Goal: Task Accomplishment & Management: Complete application form

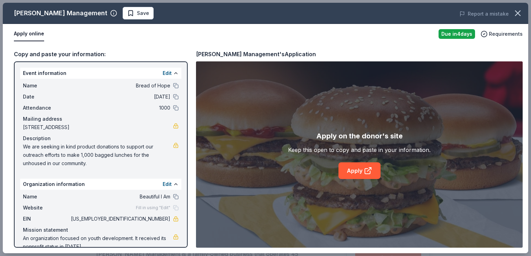
scroll to position [243, 0]
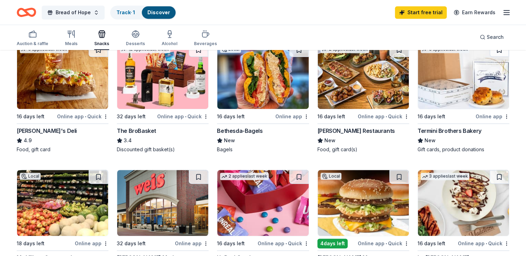
scroll to position [417, 0]
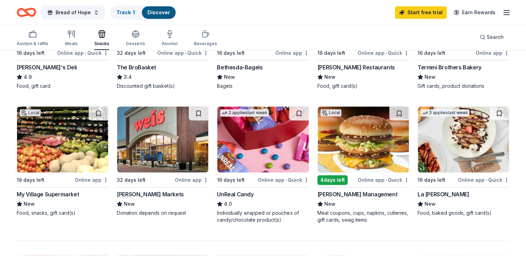
click at [475, 173] on div "3 applies last week 16 days left Online app • Quick La Madeleine New Food, bake…" at bounding box center [463, 161] width 92 height 111
click at [122, 11] on link "Track · 1" at bounding box center [125, 12] width 18 height 6
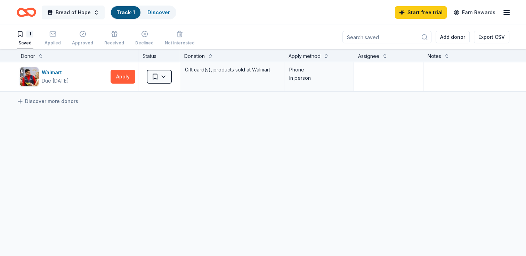
click at [72, 12] on span "Bread of Hope" at bounding box center [73, 12] width 35 height 8
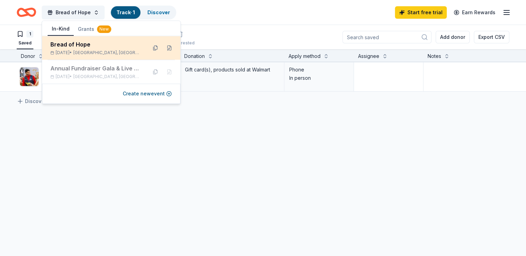
click at [83, 49] on div "Bread of Hope Oct 25, 2025 • Capitol Heights, MD" at bounding box center [95, 47] width 91 height 15
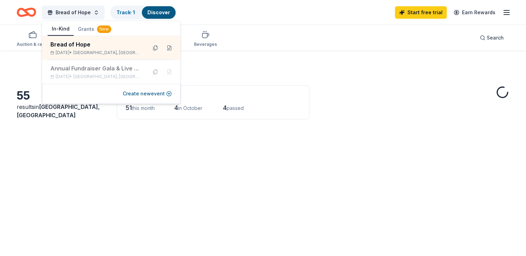
scroll to position [417, 0]
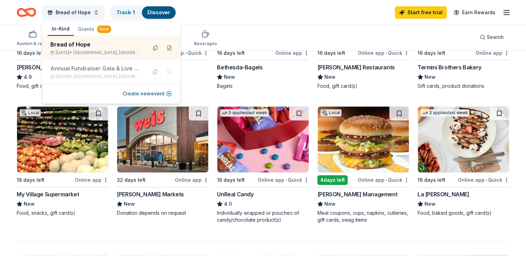
drag, startPoint x: 293, startPoint y: 24, endPoint x: 290, endPoint y: 17, distance: 6.8
click at [293, 22] on div "Bread of Hope Track · 1 Discover Start free trial Earn Rewards" at bounding box center [263, 12] width 526 height 25
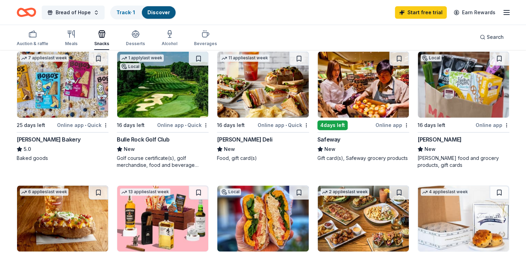
scroll to position [174, 0]
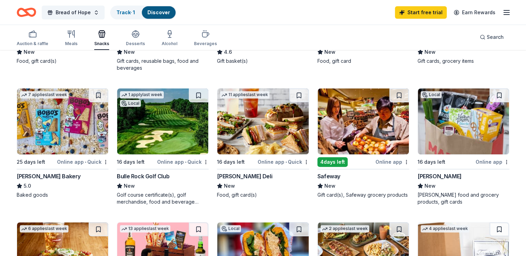
click at [59, 146] on img at bounding box center [62, 122] width 91 height 66
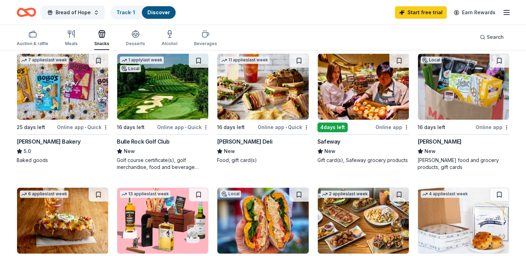
click at [259, 102] on img at bounding box center [262, 87] width 91 height 66
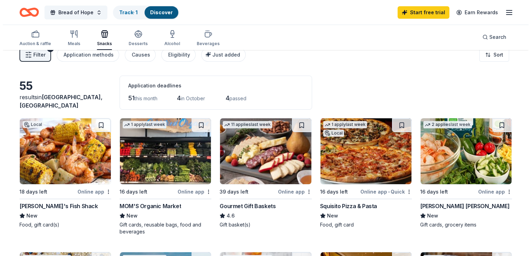
scroll to position [0, 0]
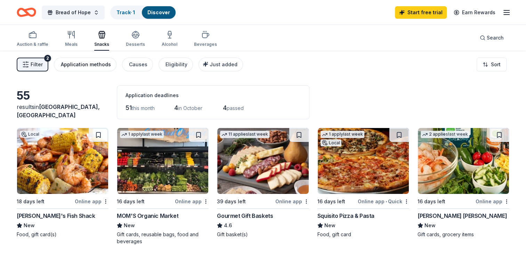
click at [85, 64] on div "Application methods" at bounding box center [86, 64] width 50 height 8
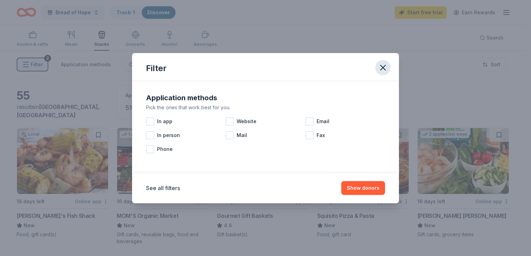
click at [381, 68] on icon "button" at bounding box center [383, 68] width 10 height 10
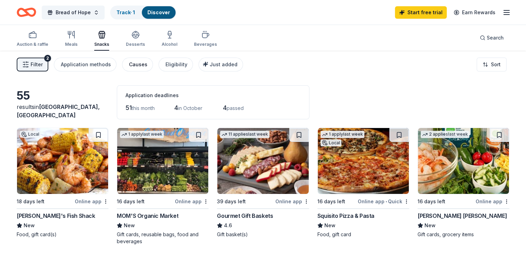
click at [134, 65] on div "Causes" at bounding box center [138, 64] width 18 height 8
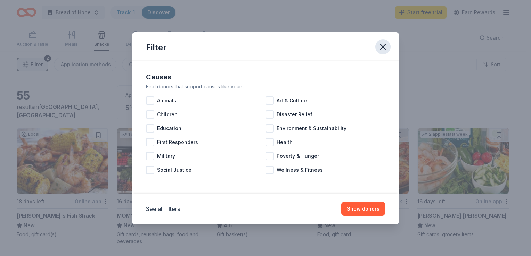
click at [381, 48] on icon "button" at bounding box center [383, 47] width 10 height 10
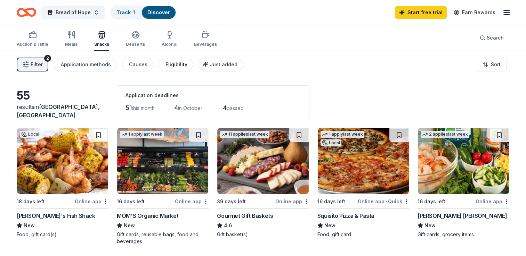
click at [170, 65] on div "Eligibility" at bounding box center [176, 64] width 22 height 8
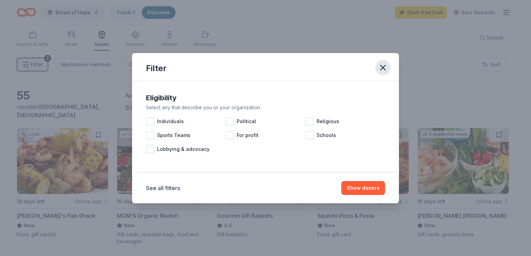
click at [381, 66] on icon "button" at bounding box center [383, 67] width 5 height 5
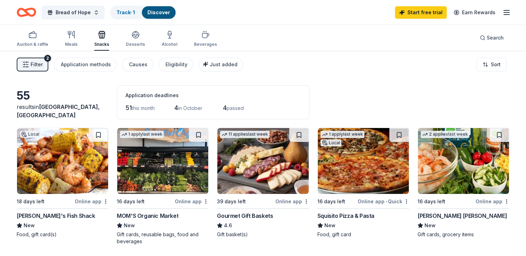
click at [37, 65] on span "Filter" at bounding box center [37, 64] width 12 height 8
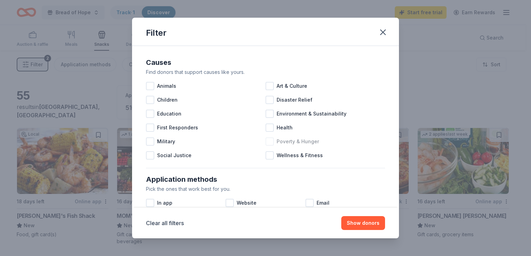
click at [267, 140] on div at bounding box center [270, 142] width 8 height 8
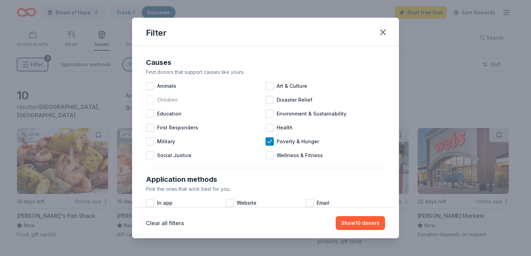
click at [150, 99] on div at bounding box center [150, 100] width 8 height 8
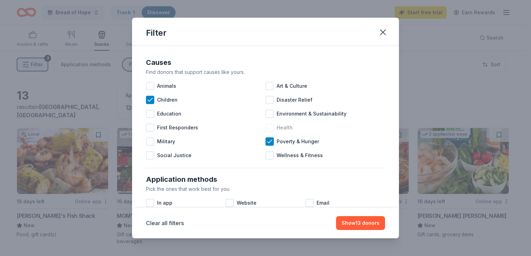
click at [267, 128] on div at bounding box center [270, 128] width 8 height 8
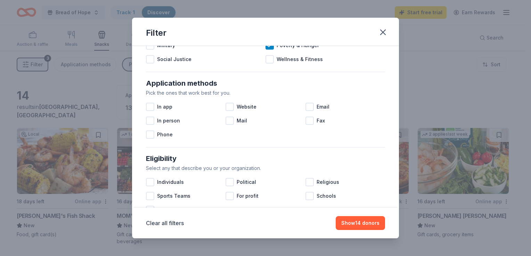
scroll to position [104, 0]
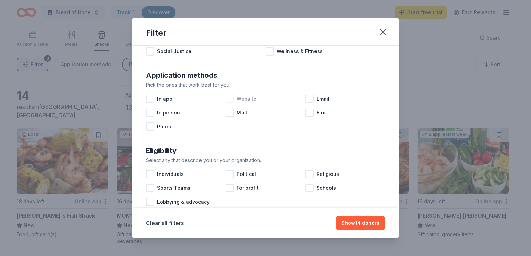
click at [227, 98] on div at bounding box center [230, 99] width 8 height 8
click at [309, 99] on div at bounding box center [309, 99] width 8 height 8
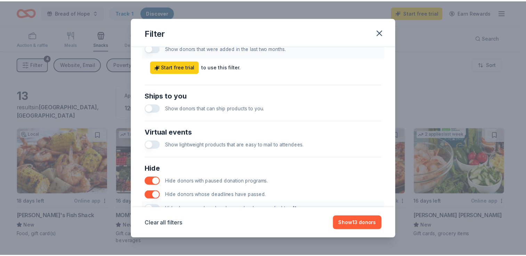
scroll to position [342, 0]
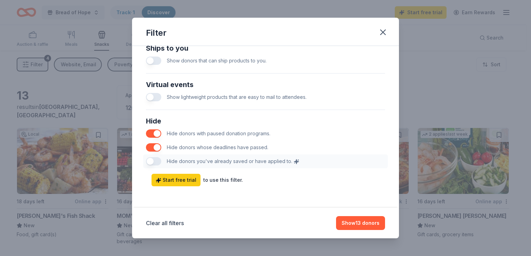
click at [354, 69] on div "Ships to you Show donors that can ship products to you." at bounding box center [265, 55] width 245 height 31
click at [357, 223] on button "Show 13 donors" at bounding box center [360, 224] width 49 height 14
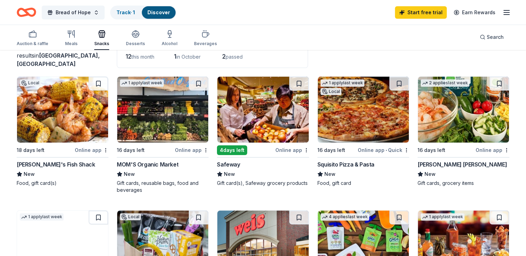
scroll to position [0, 0]
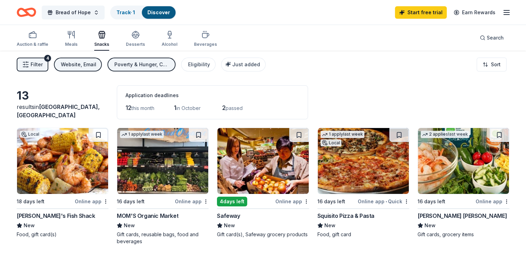
click at [130, 65] on div "Poverty & Hunger, Children, Health" at bounding box center [142, 64] width 56 height 8
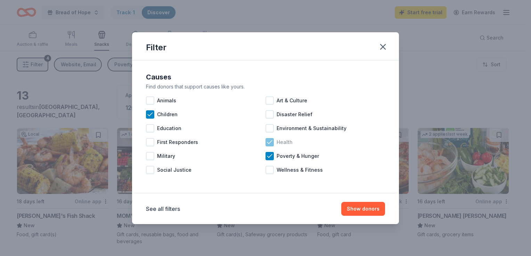
click at [268, 142] on icon at bounding box center [269, 142] width 5 height 3
click at [149, 115] on icon at bounding box center [150, 114] width 7 height 7
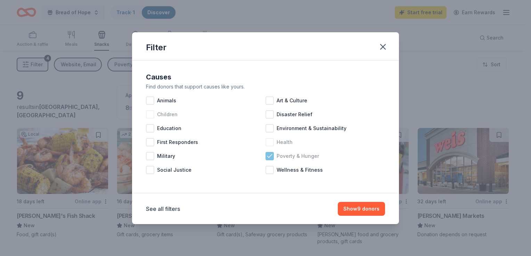
click at [268, 155] on icon at bounding box center [269, 156] width 7 height 7
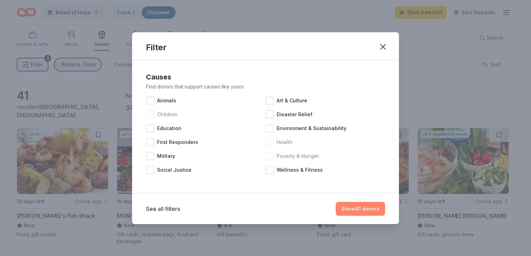
click at [354, 209] on button "Show 41 donors" at bounding box center [360, 209] width 49 height 14
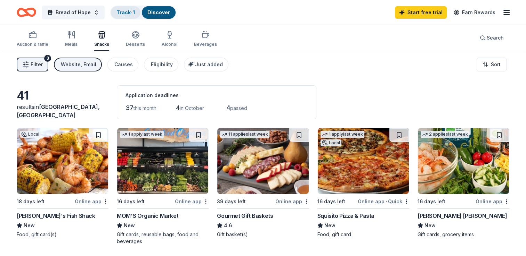
click at [123, 12] on link "Track · 1" at bounding box center [125, 12] width 18 height 6
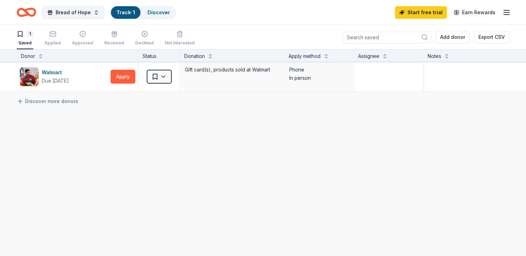
click at [128, 12] on link "Track · 1" at bounding box center [125, 12] width 18 height 6
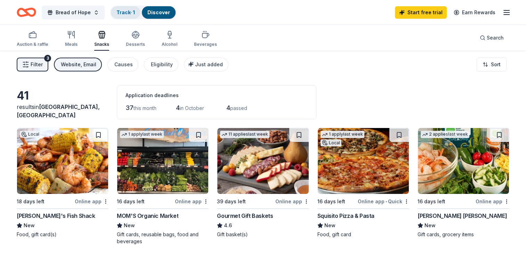
click at [128, 11] on link "Track · 1" at bounding box center [125, 12] width 18 height 6
click at [127, 12] on link "Track · 1" at bounding box center [125, 12] width 18 height 6
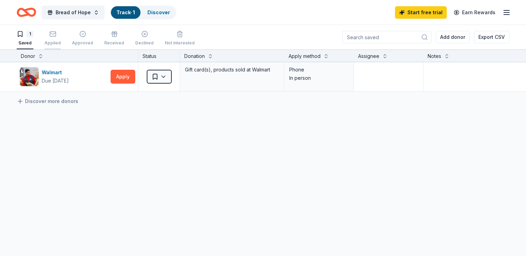
click at [54, 39] on div "Applied" at bounding box center [52, 38] width 16 height 15
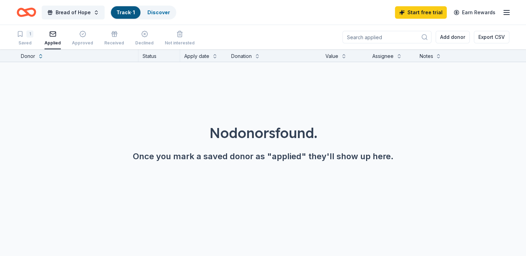
click at [53, 41] on div "Applied" at bounding box center [52, 43] width 16 height 6
click at [51, 41] on div "Applied" at bounding box center [52, 43] width 16 height 6
click at [24, 42] on div "Saved" at bounding box center [25, 43] width 17 height 6
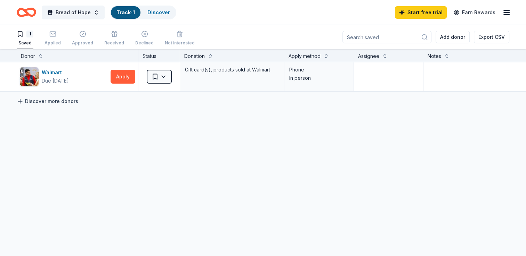
click at [21, 98] on icon at bounding box center [20, 101] width 7 height 7
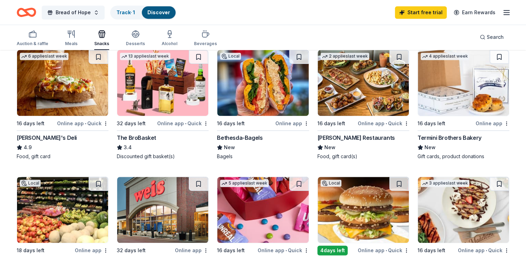
scroll to position [417, 0]
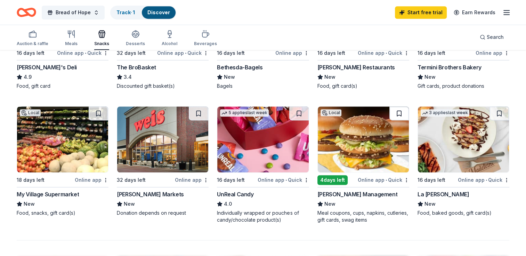
click at [399, 113] on button at bounding box center [398, 114] width 19 height 14
click at [498, 112] on button at bounding box center [498, 114] width 19 height 14
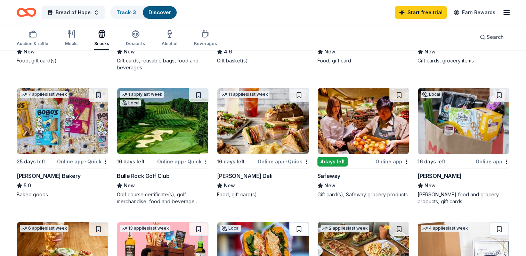
scroll to position [174, 0]
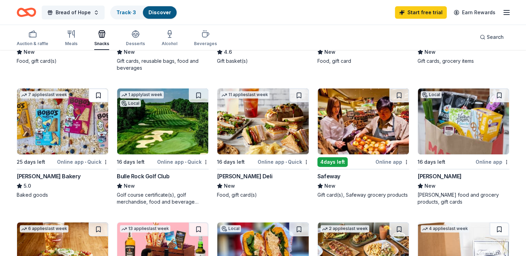
click at [97, 96] on button at bounding box center [98, 96] width 19 height 14
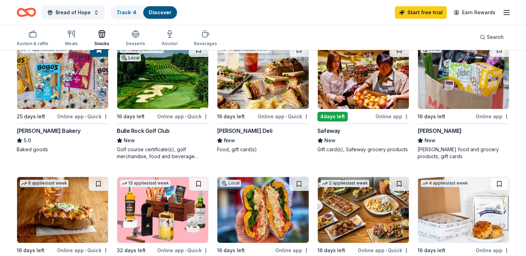
scroll to position [209, 0]
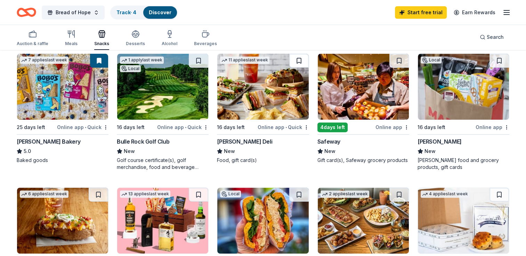
click at [299, 59] on button at bounding box center [298, 61] width 19 height 14
click at [118, 12] on link "Track · 5" at bounding box center [125, 12] width 19 height 6
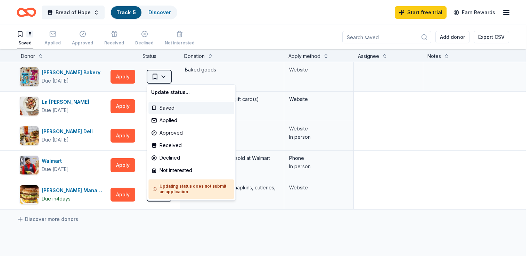
click at [163, 78] on html "Bread of Hope Track · 5 Discover Start free trial Earn Rewards 5 Saved Applied …" at bounding box center [265, 128] width 531 height 256
click at [163, 119] on div "Applied" at bounding box center [190, 120] width 85 height 13
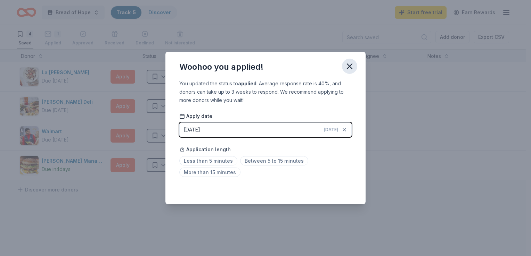
click at [348, 66] on icon "button" at bounding box center [350, 67] width 10 height 10
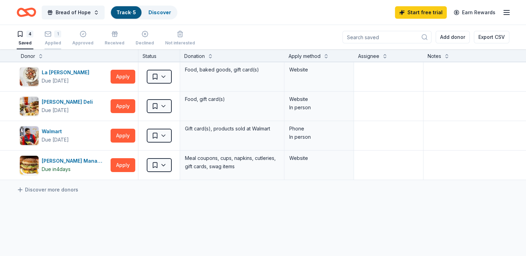
click at [50, 34] on icon "button" at bounding box center [47, 34] width 7 height 7
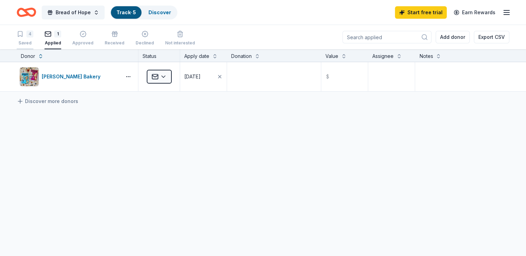
click at [29, 37] on div "4" at bounding box center [29, 34] width 7 height 7
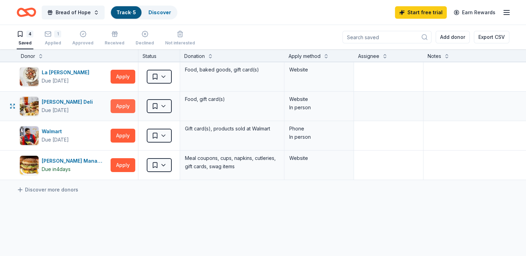
click at [122, 107] on button "Apply" at bounding box center [123, 106] width 25 height 14
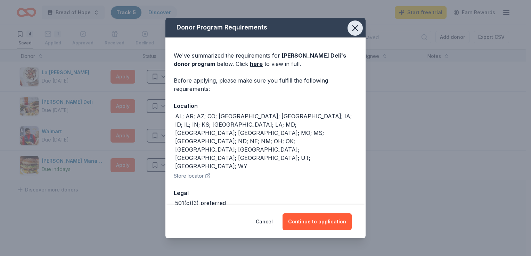
click at [352, 31] on icon "button" at bounding box center [355, 28] width 10 height 10
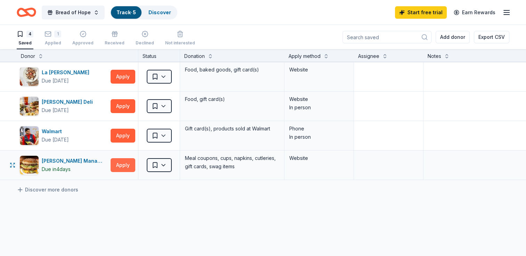
click at [123, 163] on button "Apply" at bounding box center [123, 165] width 25 height 14
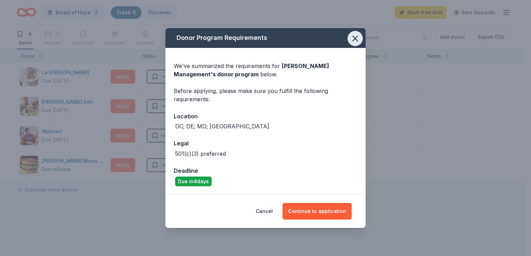
click at [354, 39] on icon "button" at bounding box center [355, 38] width 5 height 5
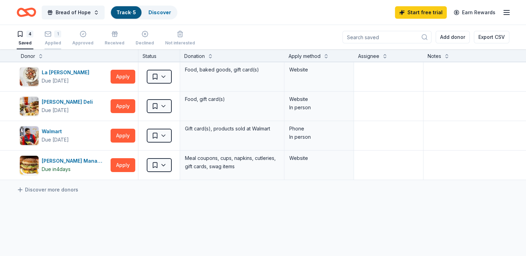
click at [50, 37] on icon "button" at bounding box center [47, 34] width 7 height 7
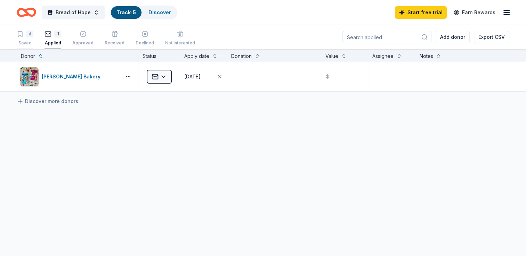
click at [22, 37] on icon "button" at bounding box center [20, 34] width 7 height 7
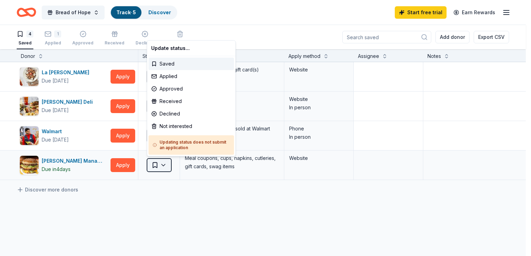
click at [163, 166] on html "Bread of Hope Track · 5 Discover Start free trial Earn Rewards 4 Saved 1 Applie…" at bounding box center [265, 128] width 531 height 256
click at [170, 75] on div "Applied" at bounding box center [190, 76] width 85 height 13
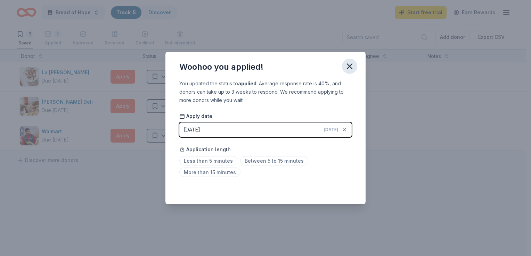
click at [351, 67] on icon "button" at bounding box center [350, 67] width 10 height 10
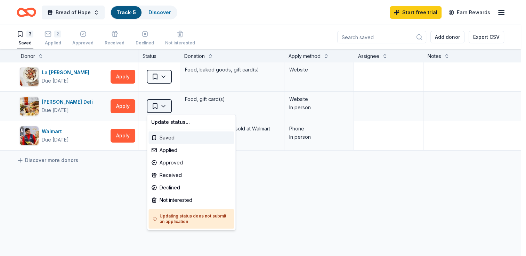
click at [163, 106] on html "Bread of Hope Track · 5 Discover Start free trial Earn Rewards 3 Saved 2 Applie…" at bounding box center [263, 128] width 526 height 256
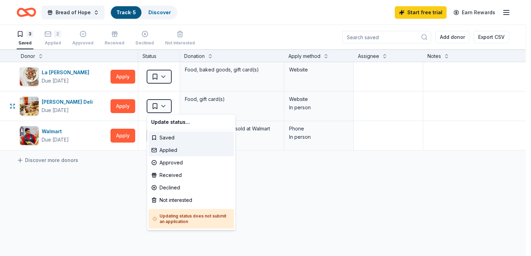
click at [169, 151] on div "Applied" at bounding box center [190, 150] width 85 height 13
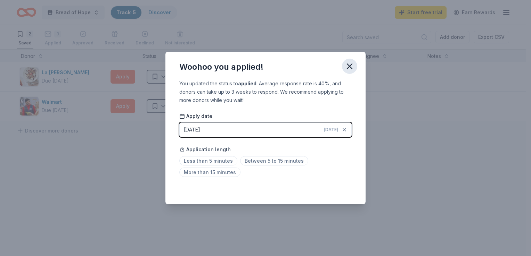
click at [348, 67] on icon "button" at bounding box center [350, 67] width 10 height 10
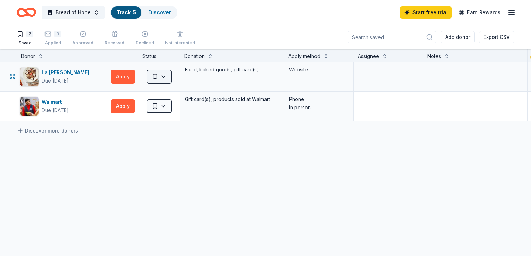
click at [164, 76] on html "Bread of Hope Track · 5 Discover Start free trial Earn Rewards 2 Saved 3 Applie…" at bounding box center [265, 128] width 531 height 256
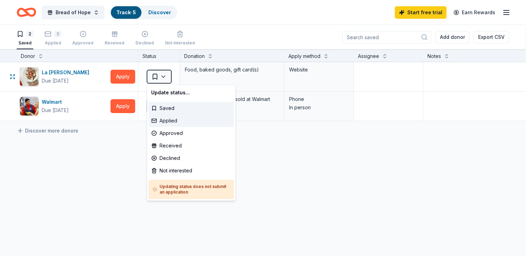
click at [172, 121] on div "Applied" at bounding box center [190, 121] width 85 height 13
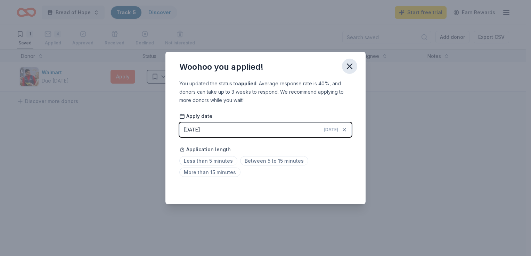
click at [351, 66] on icon "button" at bounding box center [350, 67] width 10 height 10
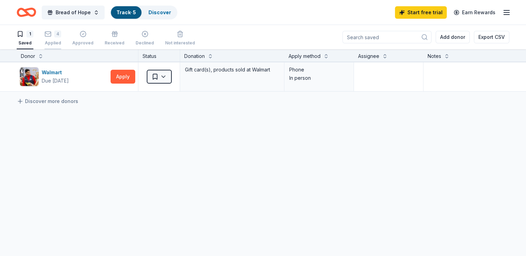
click at [51, 37] on div "4" at bounding box center [52, 34] width 17 height 7
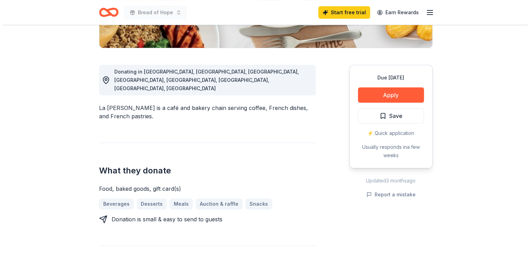
scroll to position [174, 0]
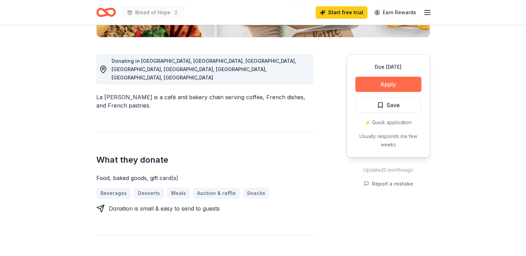
click at [383, 85] on button "Apply" at bounding box center [388, 84] width 66 height 15
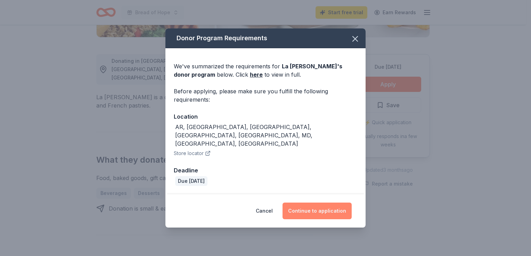
click at [312, 203] on button "Continue to application" at bounding box center [317, 211] width 69 height 17
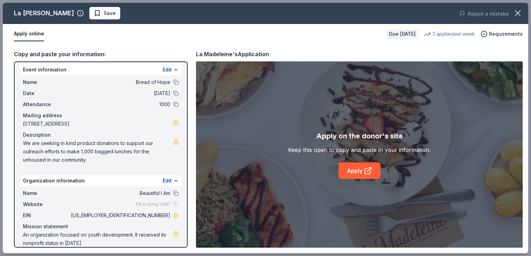
scroll to position [0, 0]
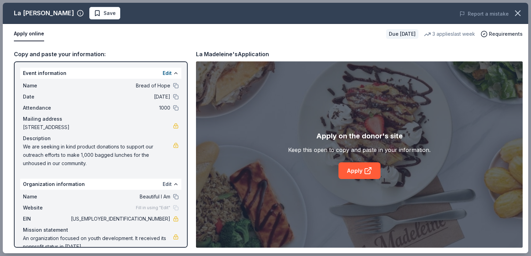
click at [163, 184] on button "Edit" at bounding box center [167, 184] width 9 height 8
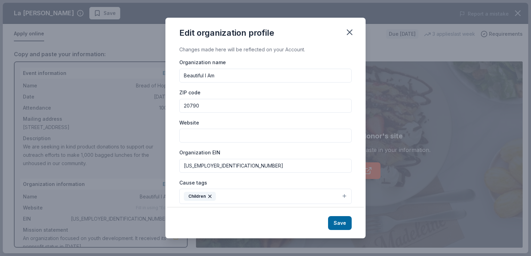
click at [205, 76] on input "Beautiful I Am" at bounding box center [265, 76] width 172 height 14
type input "Beautiful As I Am"
click at [185, 138] on input "Website" at bounding box center [265, 136] width 172 height 14
type input "WWW.BEAUTIFULASIAMINC.ORG"
click at [337, 222] on button "Save" at bounding box center [340, 224] width 24 height 14
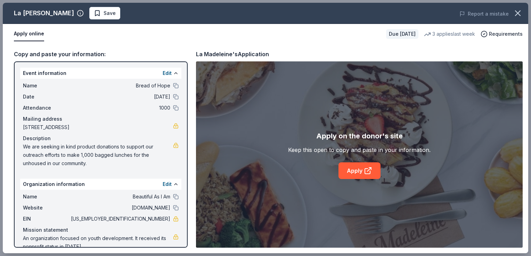
scroll to position [11, 0]
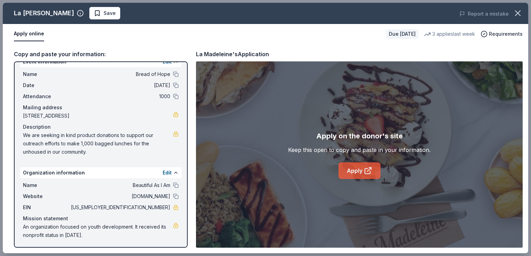
click at [354, 170] on link "Apply" at bounding box center [360, 171] width 42 height 17
click at [360, 172] on link "Apply" at bounding box center [360, 171] width 42 height 17
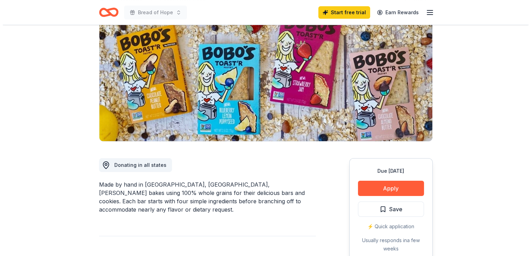
scroll to position [104, 0]
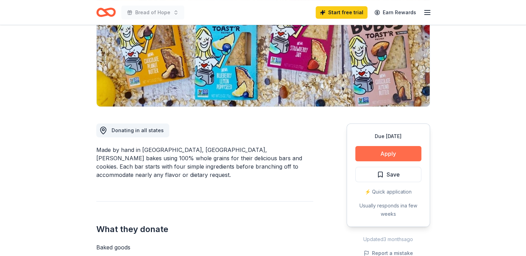
click at [381, 152] on button "Apply" at bounding box center [388, 153] width 66 height 15
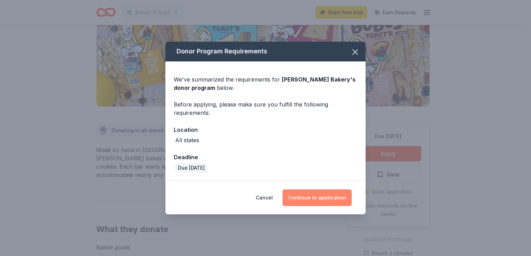
click at [307, 197] on button "Continue to application" at bounding box center [317, 198] width 69 height 17
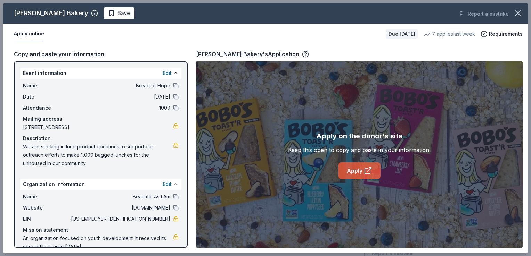
click at [352, 171] on link "Apply" at bounding box center [360, 171] width 42 height 17
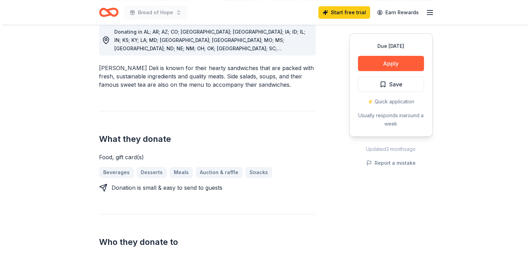
scroll to position [209, 0]
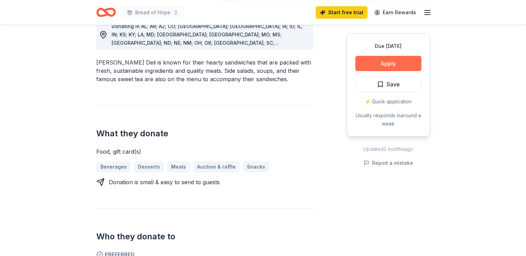
click at [388, 63] on button "Apply" at bounding box center [388, 63] width 66 height 15
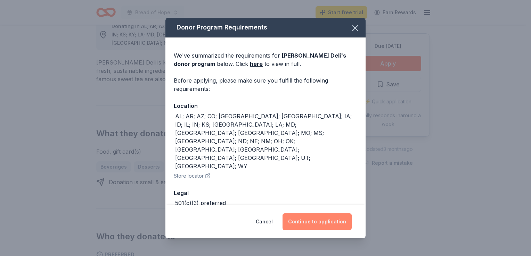
click at [313, 221] on button "Continue to application" at bounding box center [317, 222] width 69 height 17
